Goal: Task Accomplishment & Management: Use online tool/utility

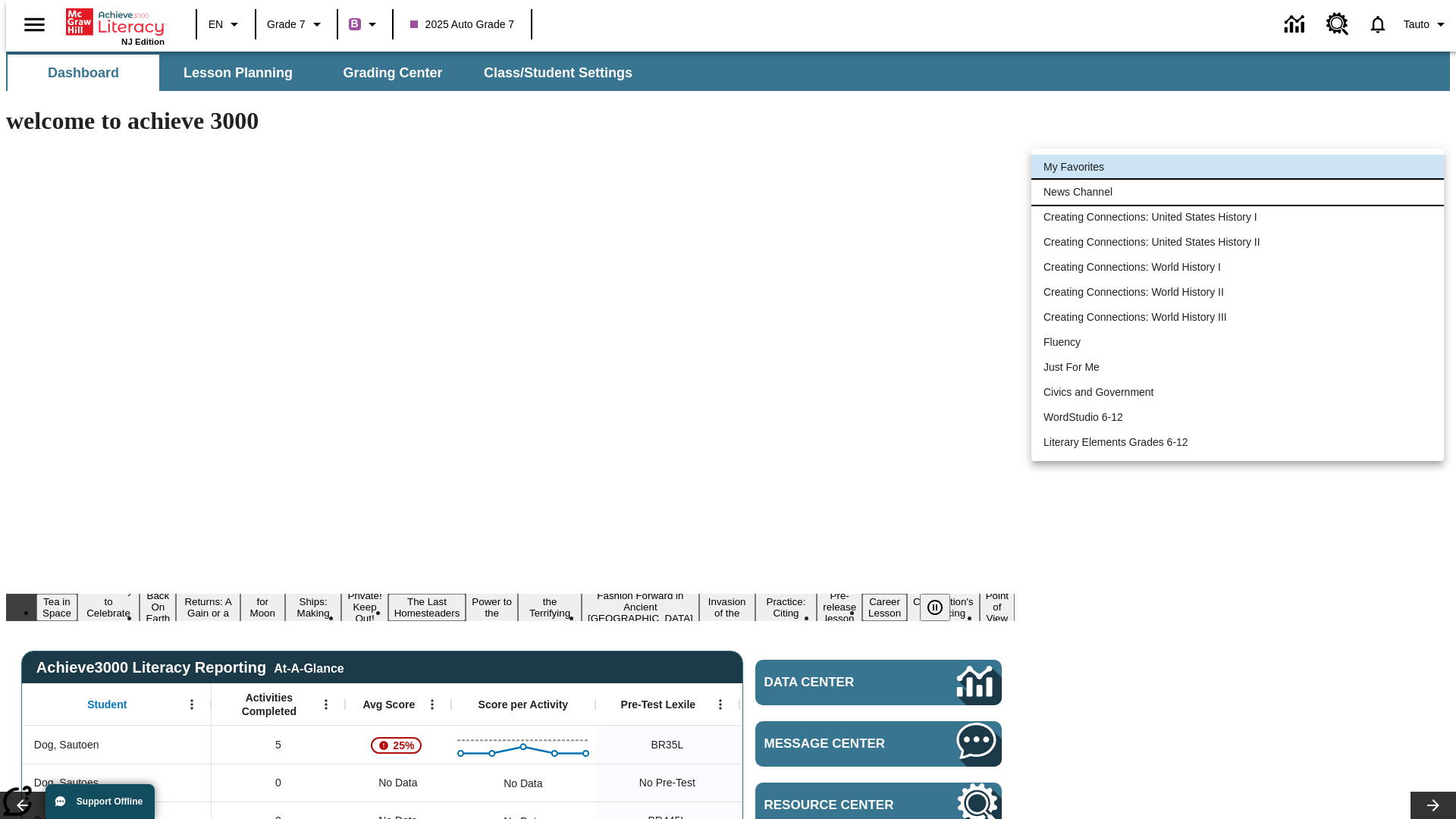
click at [1238, 192] on li "News Channel" at bounding box center [1237, 192] width 413 height 25
type input "120"
